Goal: Information Seeking & Learning: Learn about a topic

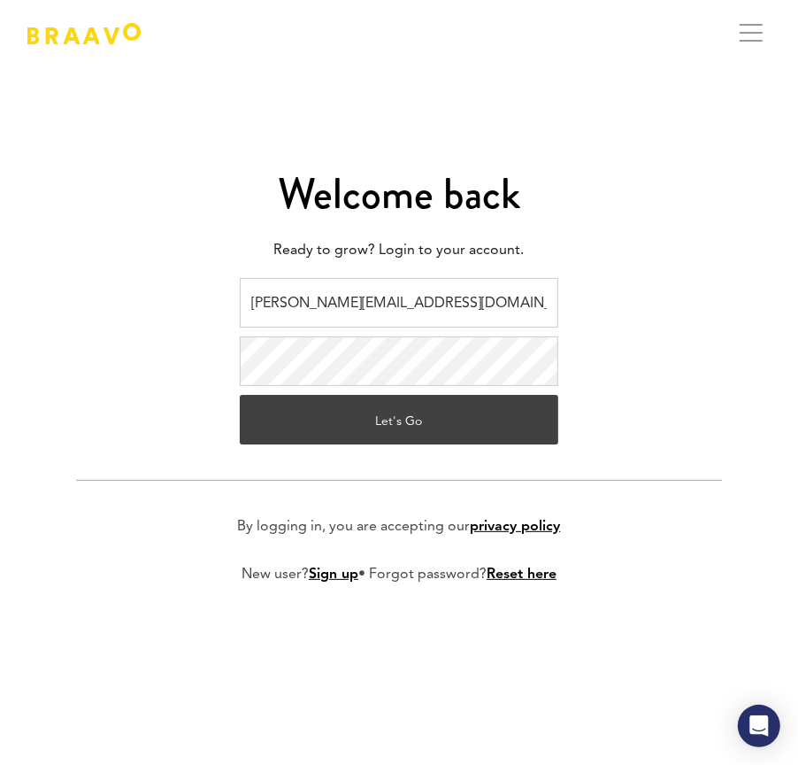
click at [406, 426] on button "Let's Go" at bounding box center [399, 420] width 319 height 50
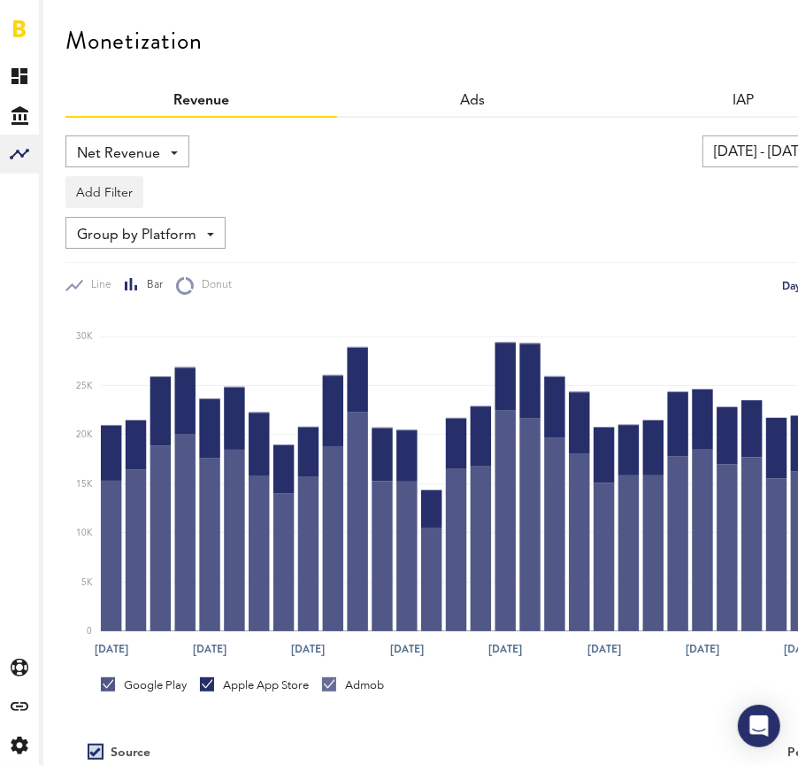
click at [158, 153] on span "Net Revenue" at bounding box center [118, 154] width 83 height 30
click at [143, 231] on span "Gross Revenue" at bounding box center [127, 225] width 89 height 30
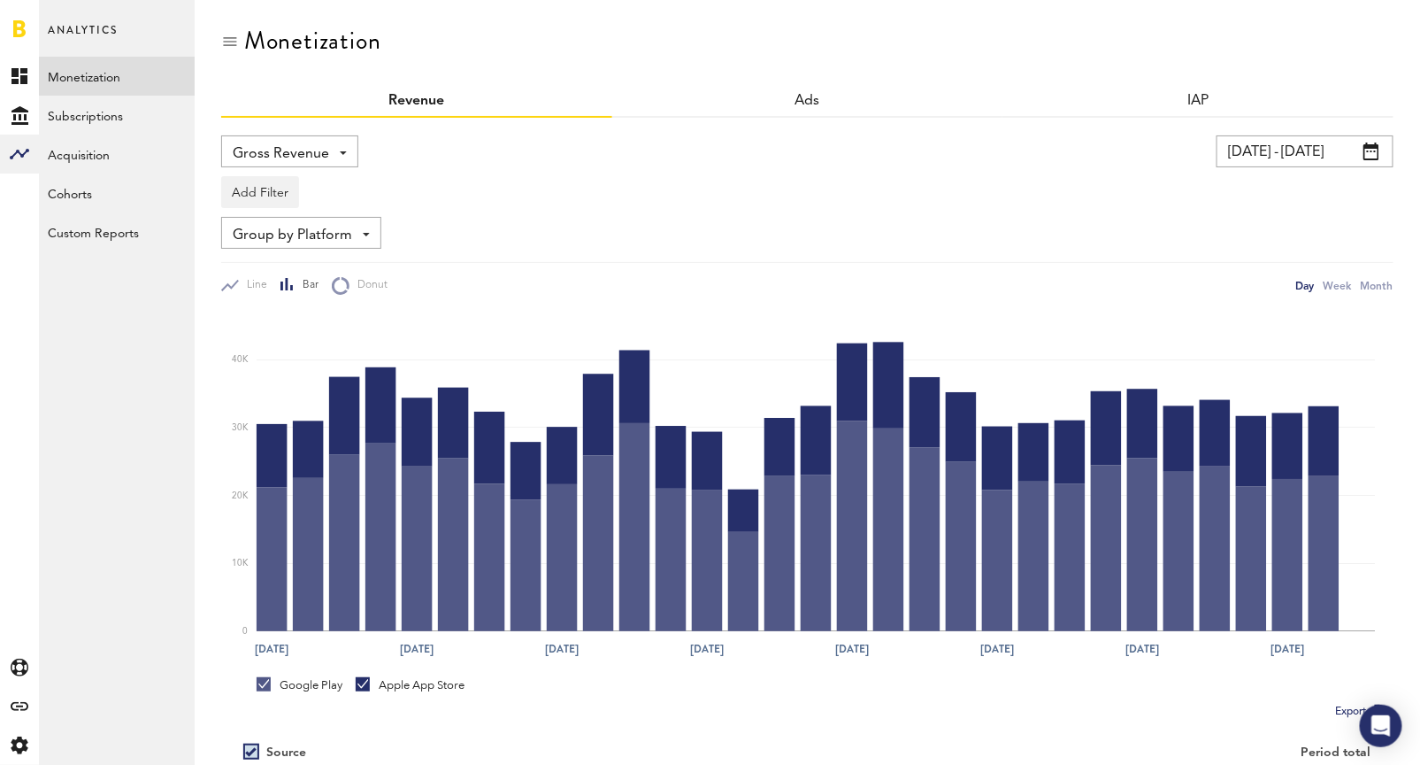
click at [797, 157] on input "[DATE] - [DATE]" at bounding box center [1305, 151] width 177 height 32
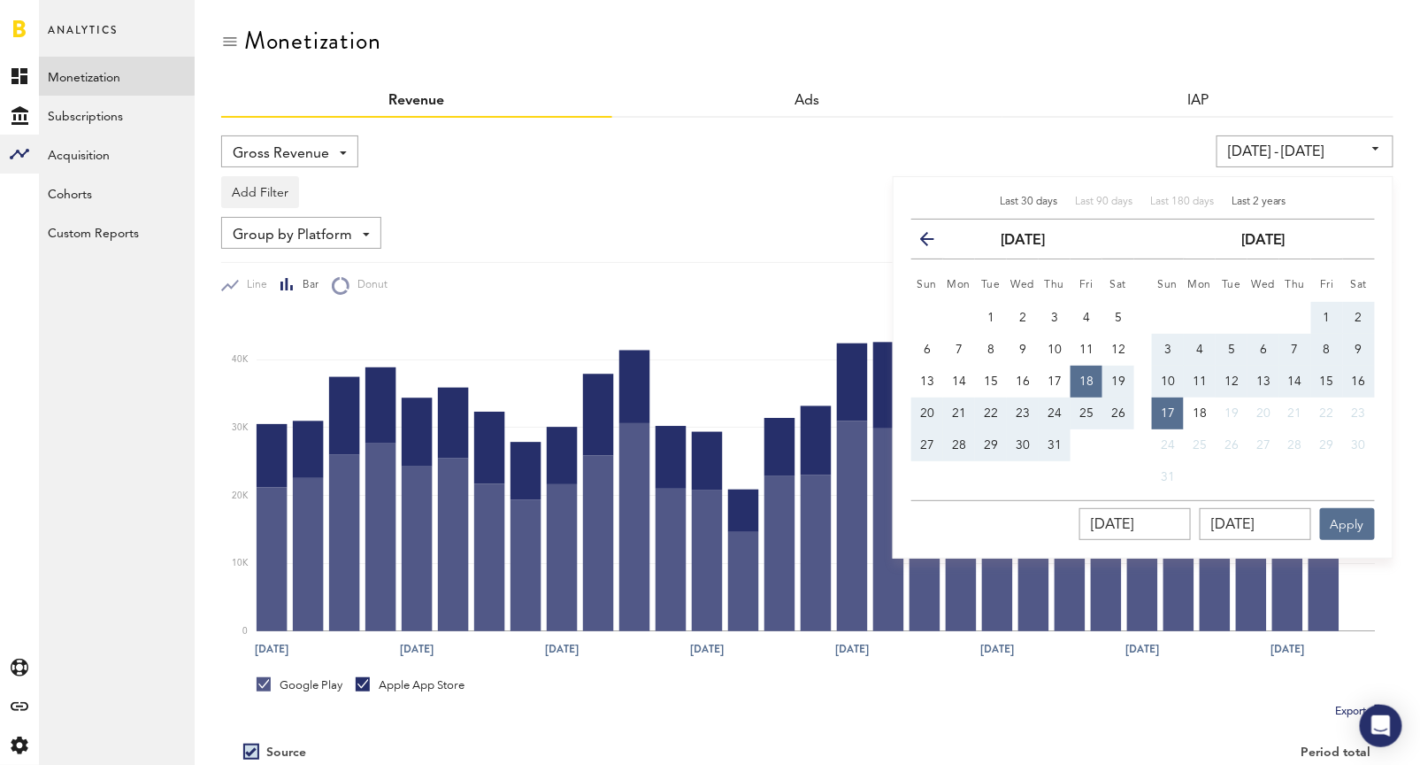
click at [797, 197] on span "Last 2 years" at bounding box center [1259, 201] width 55 height 11
type input "[DATE] - [DATE]"
type input "[DATE]"
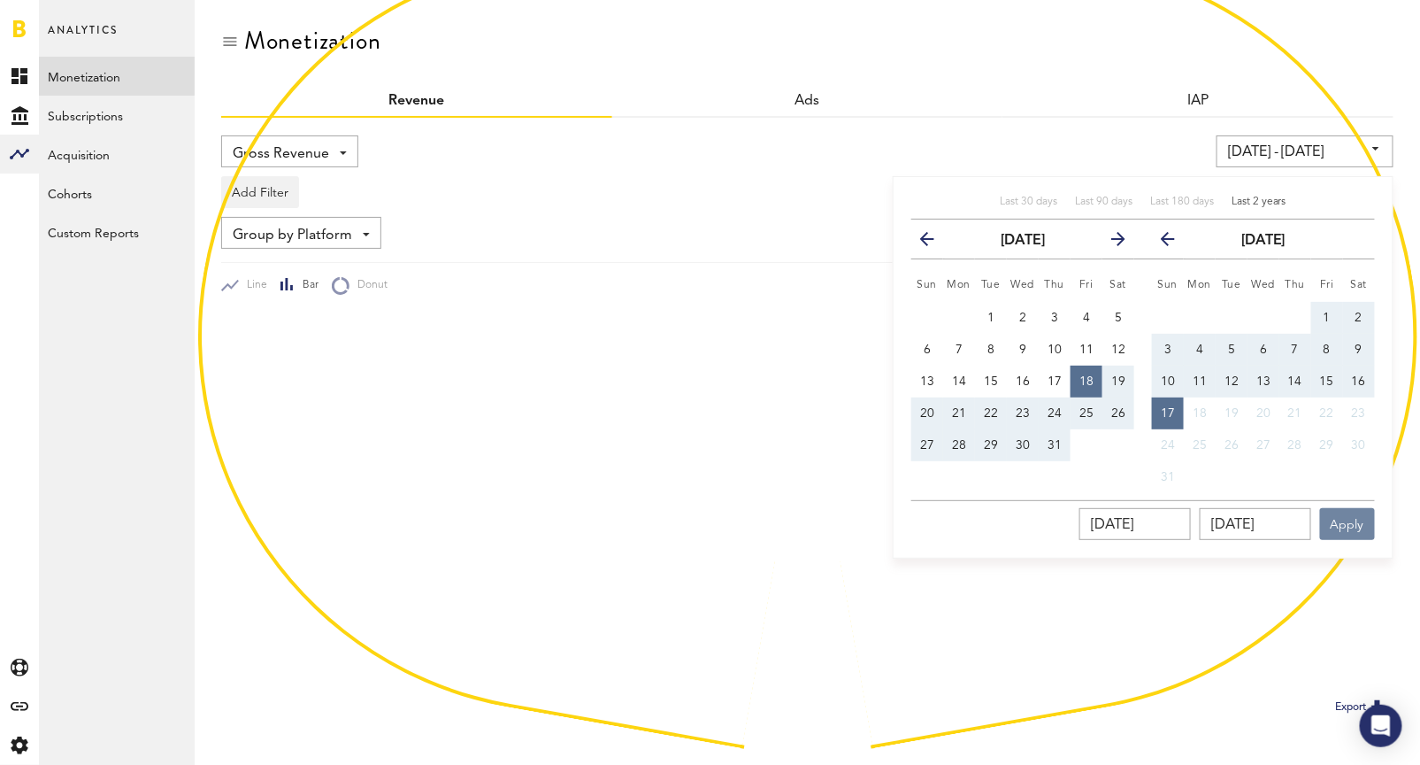
click at [797, 525] on button "Apply" at bounding box center [1347, 524] width 55 height 32
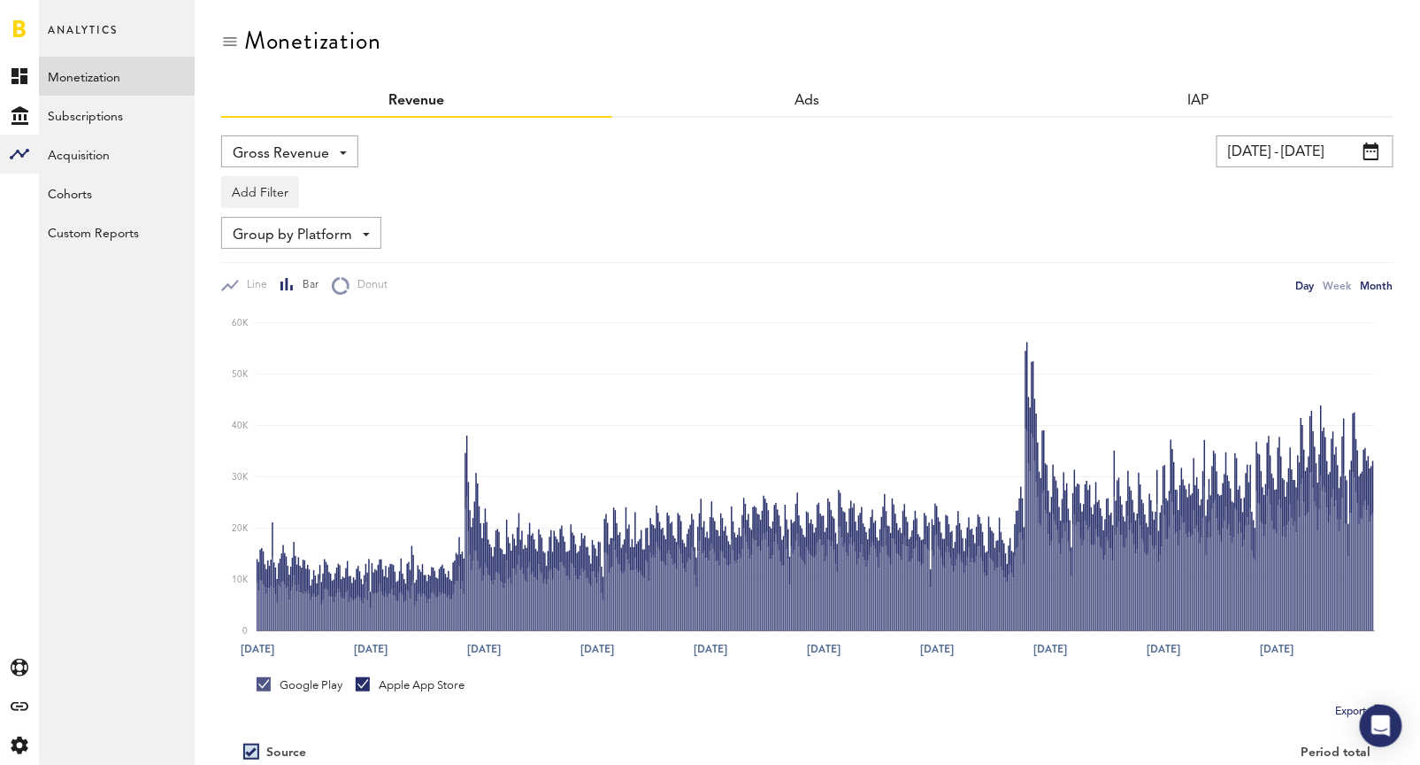
click at [797, 284] on div "Month" at bounding box center [1377, 285] width 33 height 19
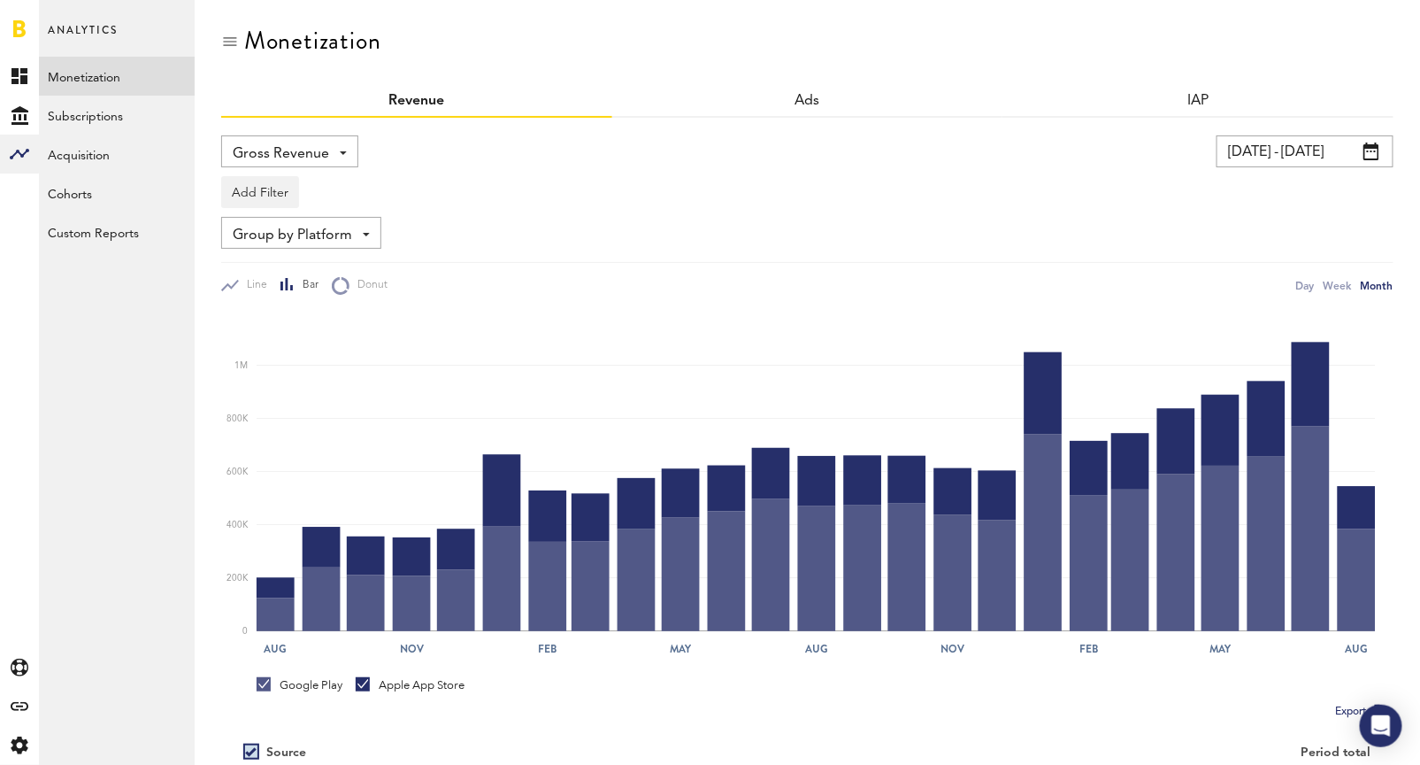
click at [343, 231] on span "Group by Platform" at bounding box center [292, 235] width 119 height 30
click at [317, 154] on span "Gross Revenue" at bounding box center [281, 154] width 96 height 30
click at [317, 153] on span "Gross Revenue" at bounding box center [281, 154] width 96 height 30
click at [326, 162] on span "Gross Revenue" at bounding box center [281, 154] width 96 height 30
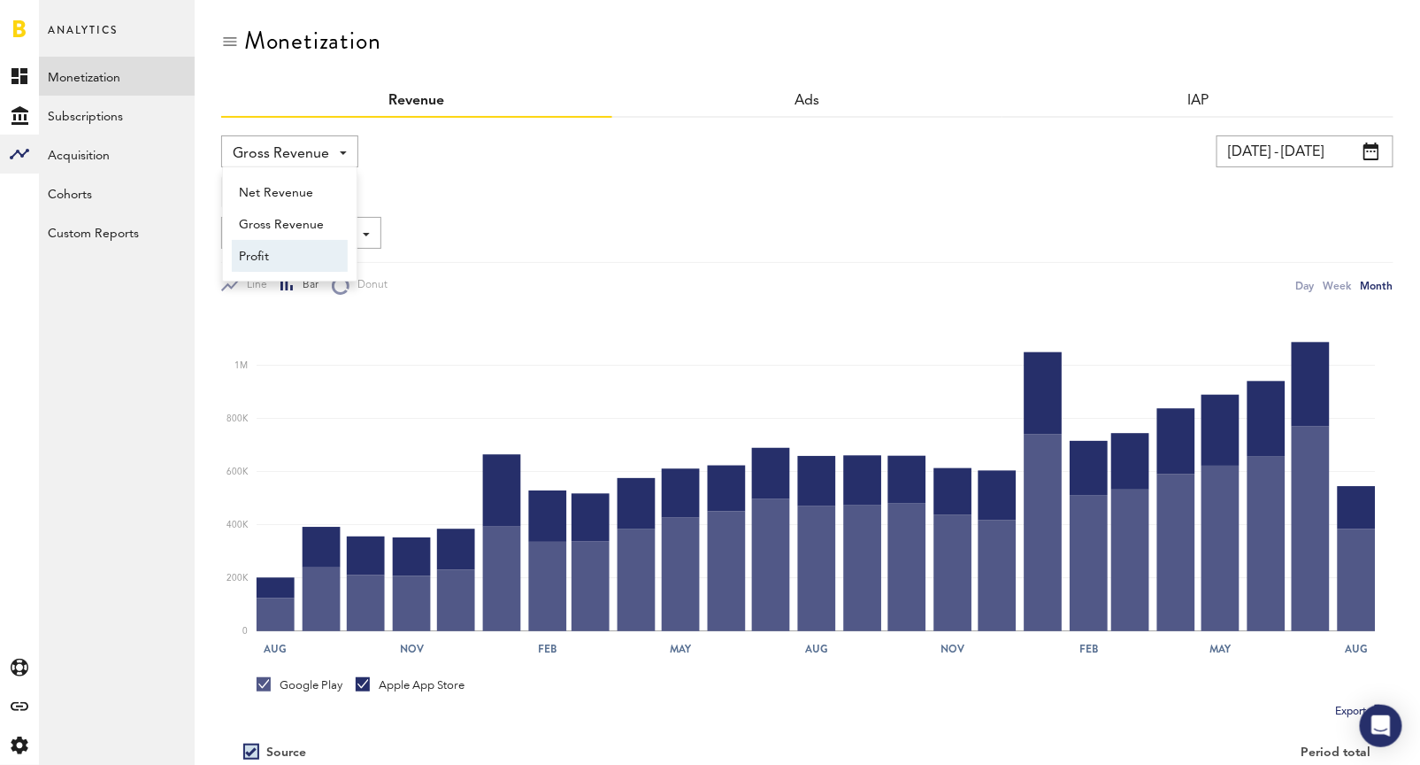
click at [306, 252] on span "Profit" at bounding box center [290, 257] width 102 height 30
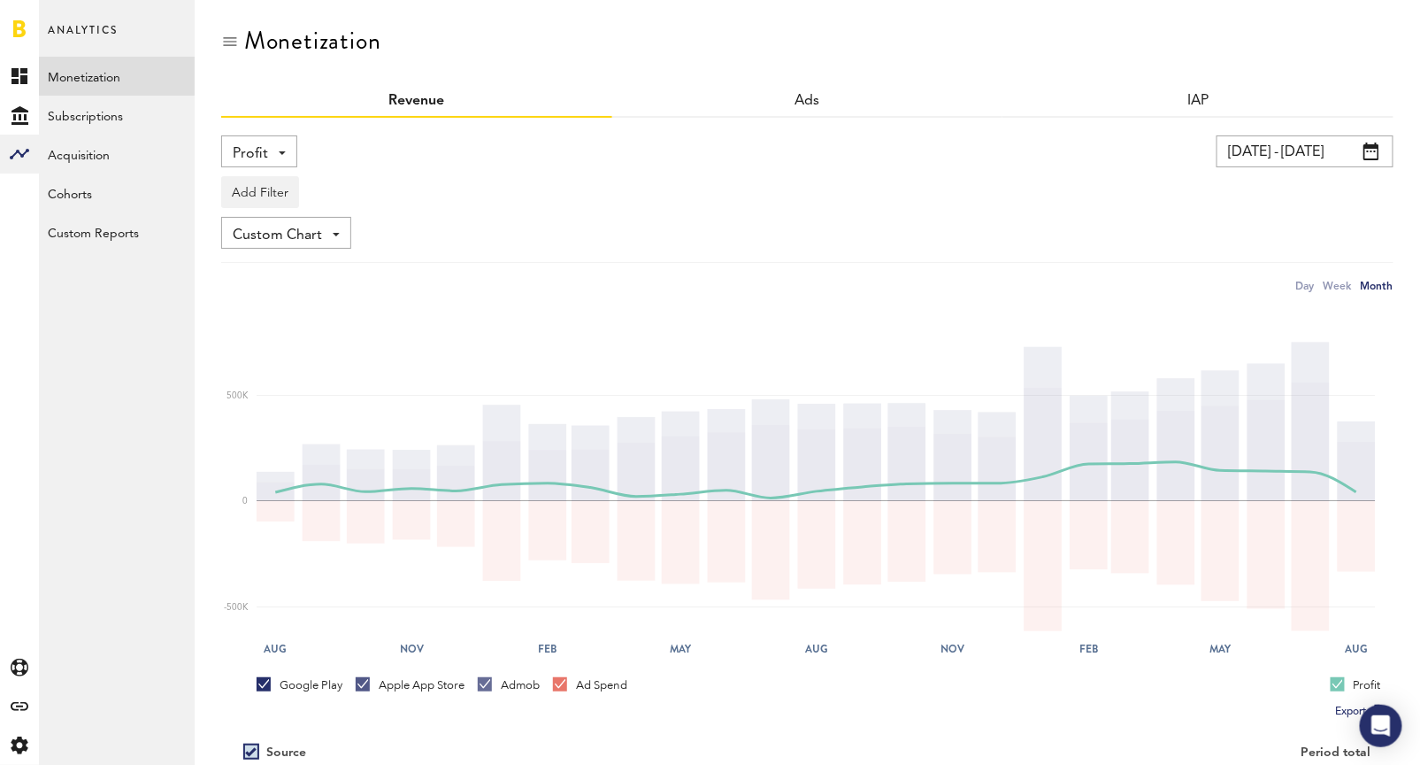
click at [615, 210] on div "Profit Net Revenue Gross Revenue Profit [DATE] - [DATE] Last 30 days Last 90 da…" at bounding box center [807, 214] width 1173 height 159
click at [109, 117] on link "Subscriptions" at bounding box center [117, 115] width 156 height 39
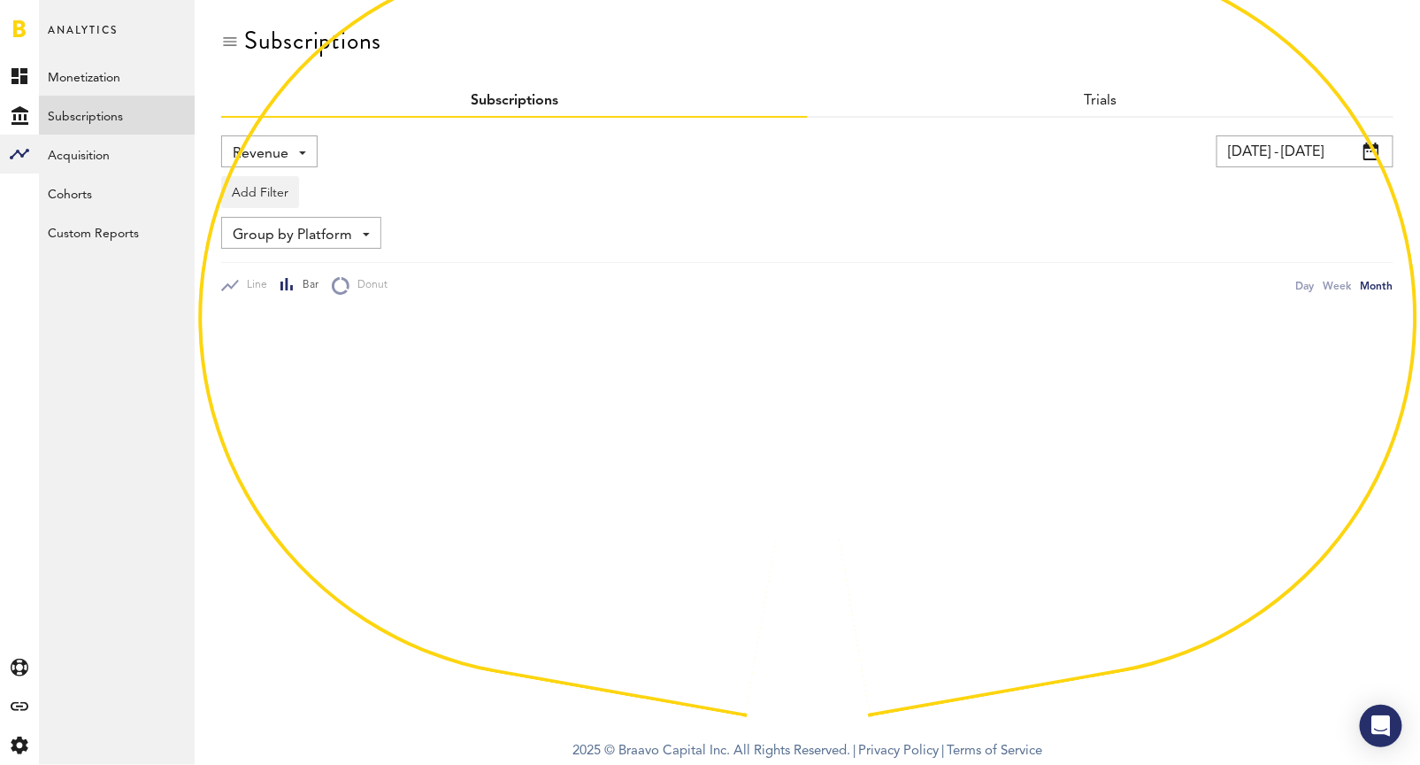
click at [283, 157] on span "Revenue" at bounding box center [261, 154] width 56 height 30
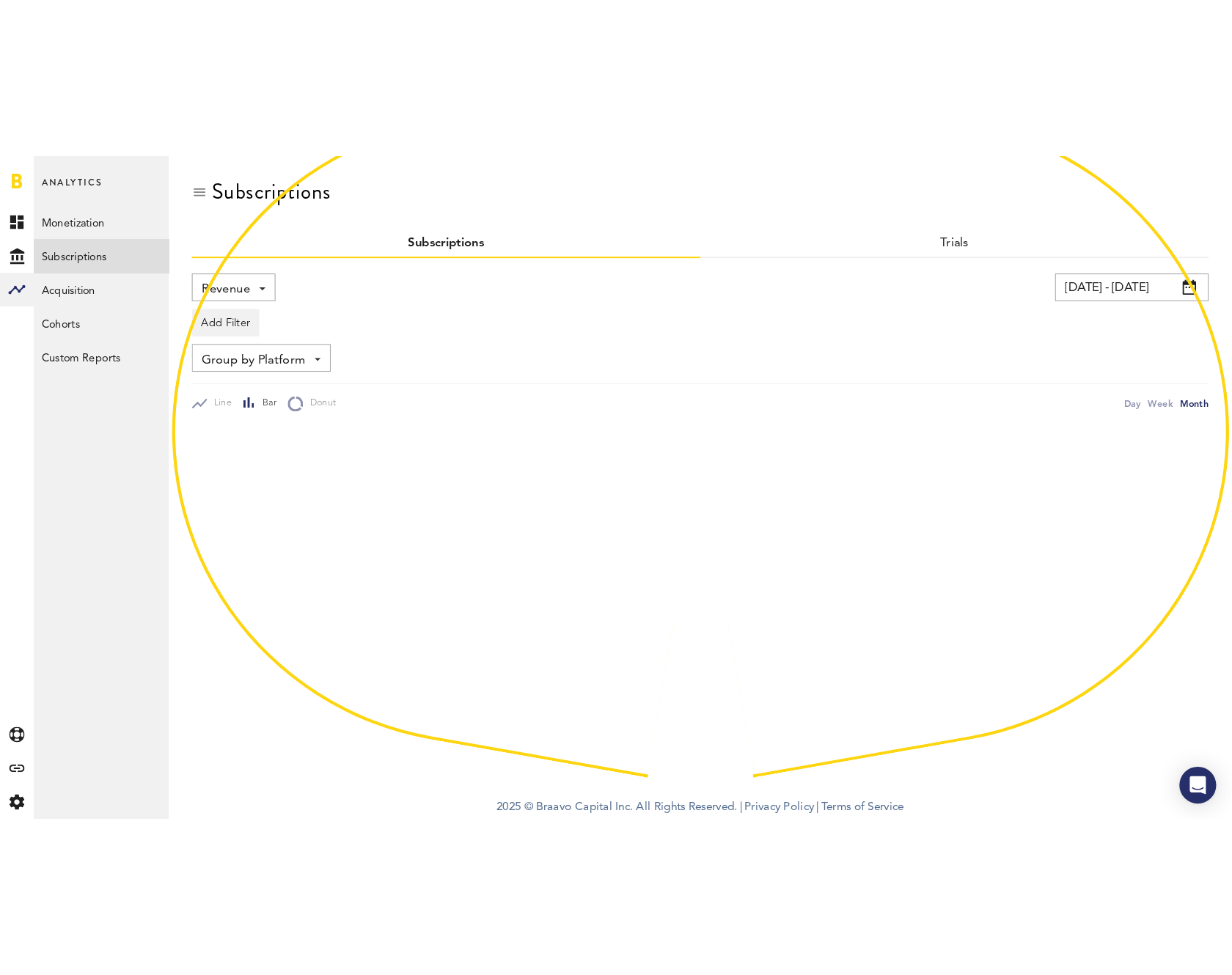
scroll to position [7, 0]
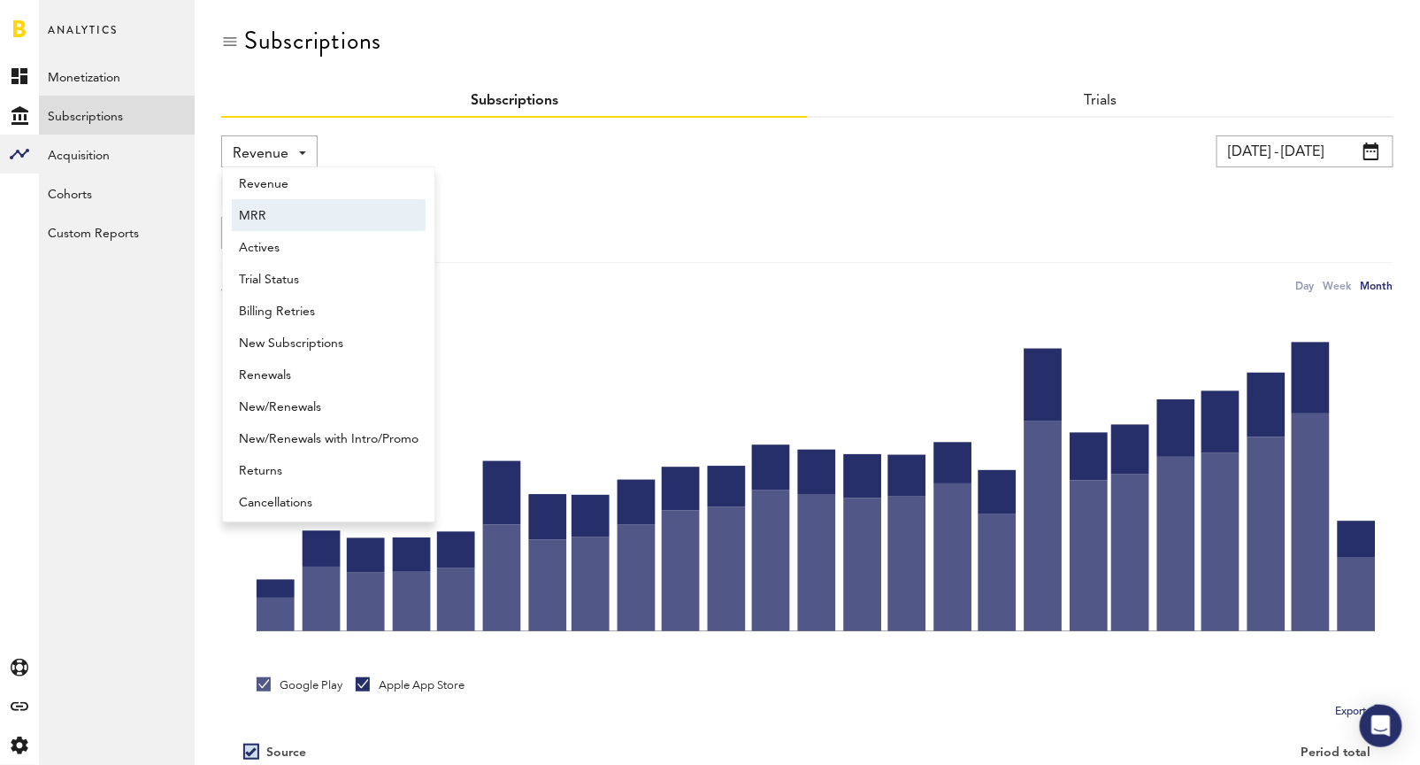
click at [319, 210] on span "MRR" at bounding box center [329, 216] width 180 height 30
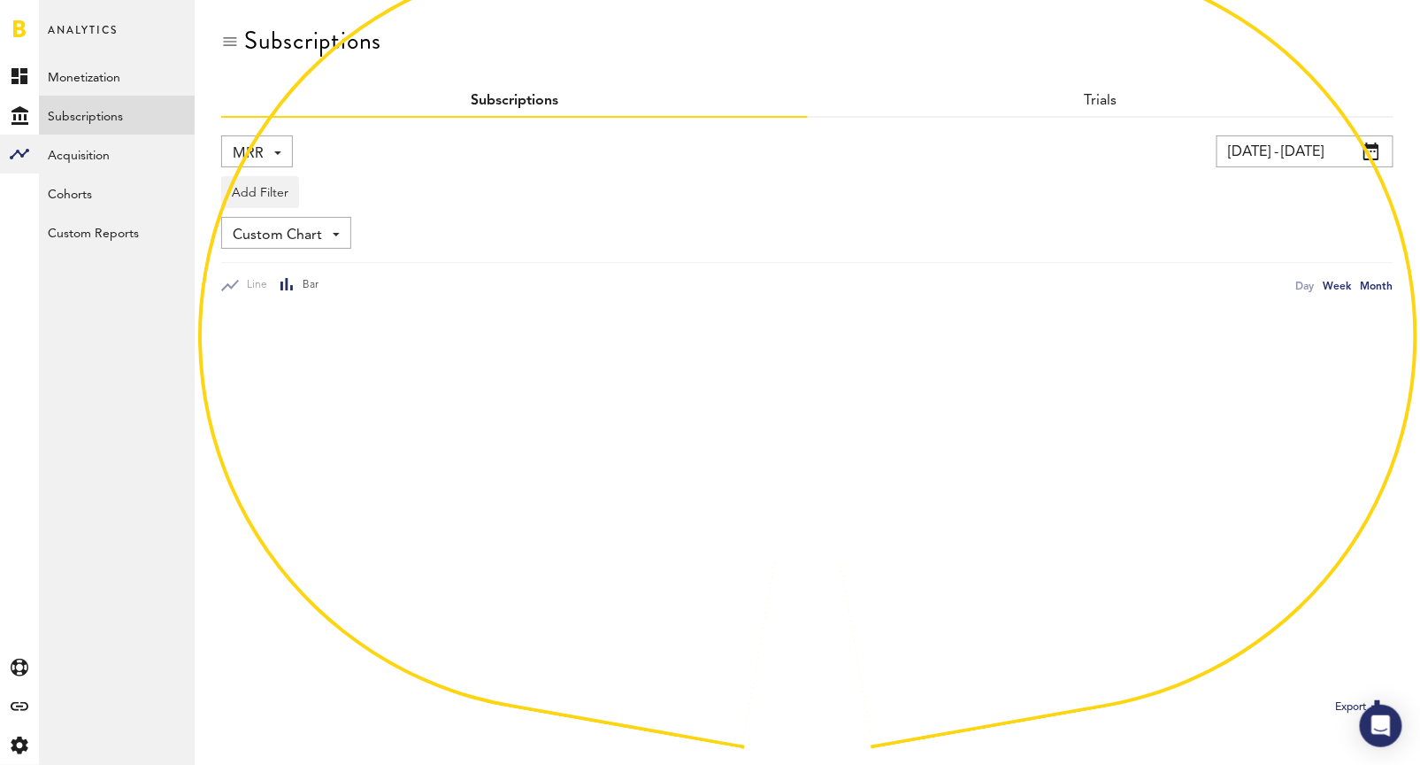
click at [797, 286] on div "Week" at bounding box center [1338, 285] width 28 height 19
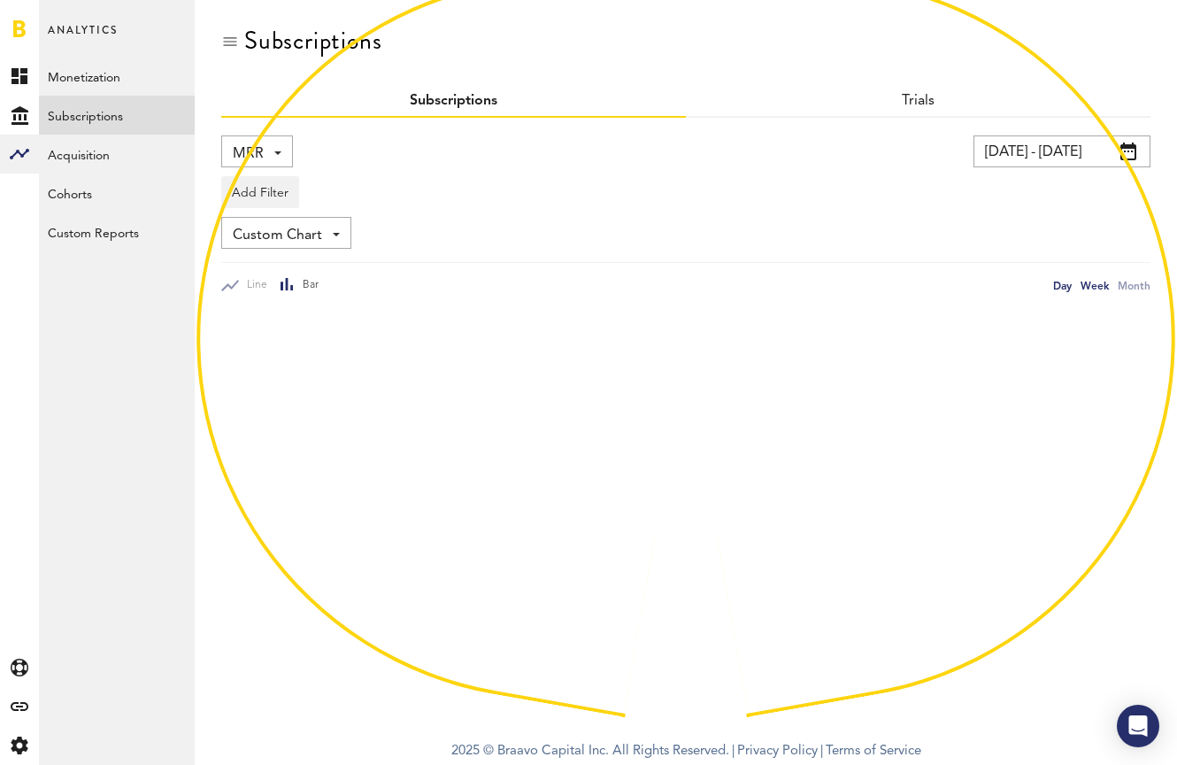
click at [797, 283] on div "Day" at bounding box center [1062, 285] width 19 height 19
